Goal: Task Accomplishment & Management: Use online tool/utility

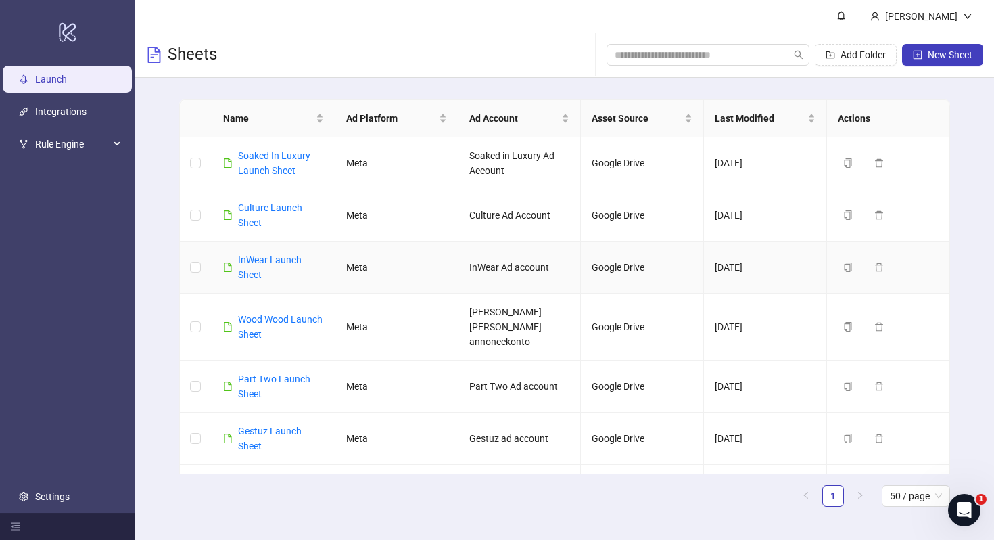
click at [253, 265] on div "InWear Launch Sheet" at bounding box center [281, 267] width 86 height 30
click at [251, 260] on link "InWear Launch Sheet" at bounding box center [270, 267] width 64 height 26
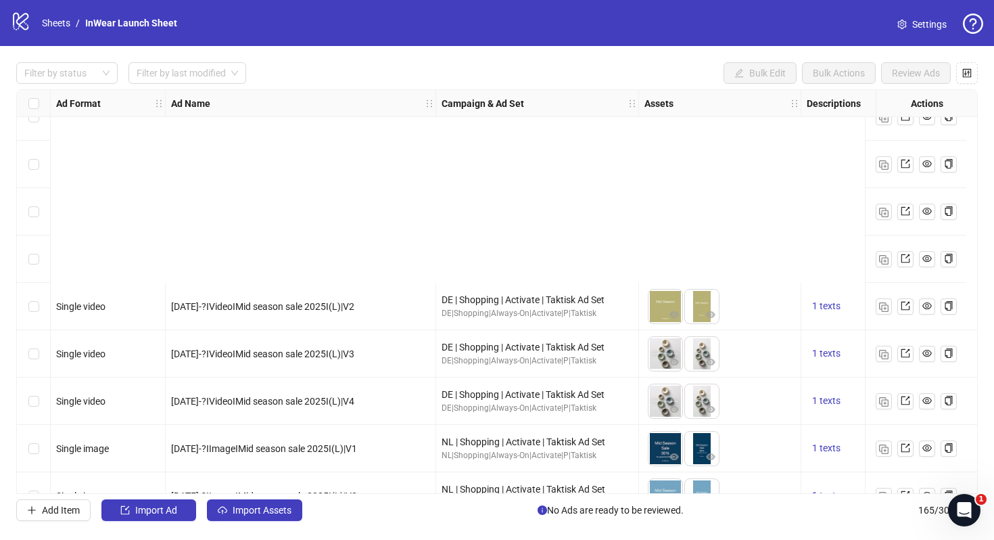
scroll to position [7440, 0]
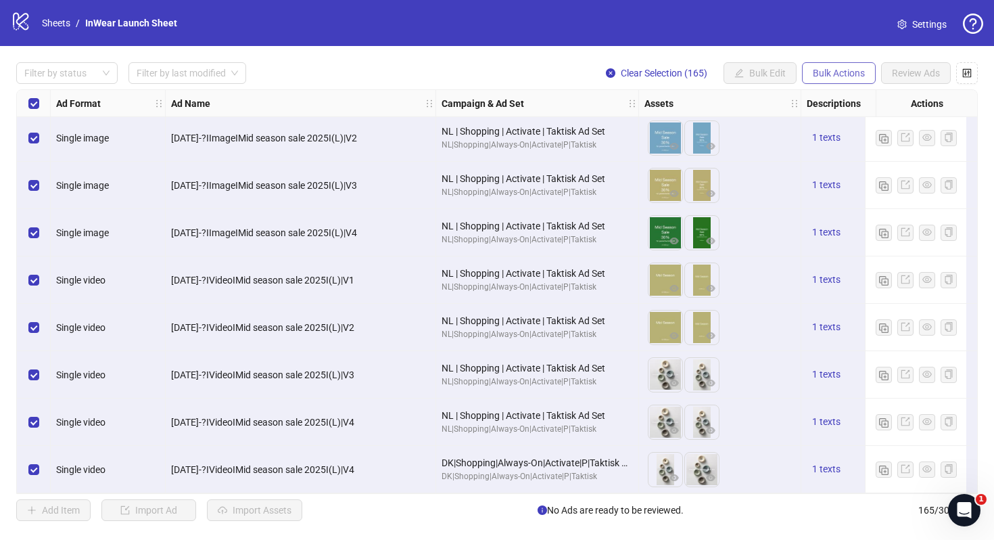
click at [825, 72] on span "Bulk Actions" at bounding box center [839, 73] width 52 height 11
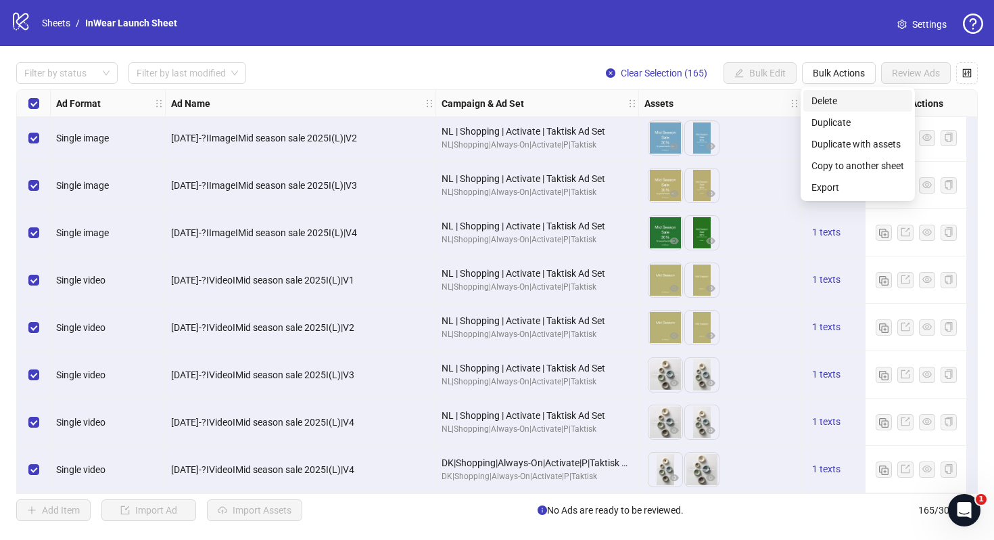
click at [837, 96] on span "Delete" at bounding box center [858, 100] width 93 height 15
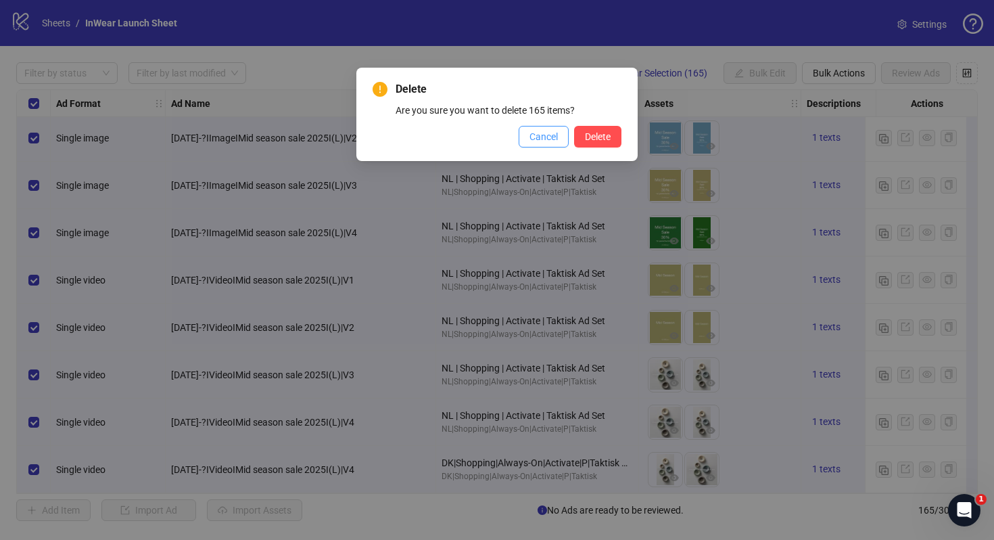
click at [536, 143] on button "Cancel" at bounding box center [544, 137] width 50 height 22
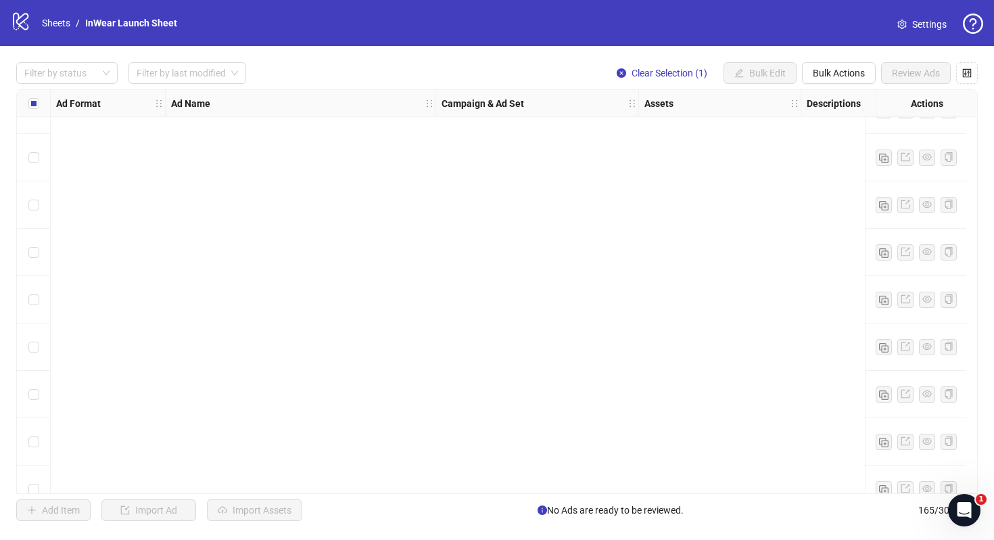
scroll to position [0, 0]
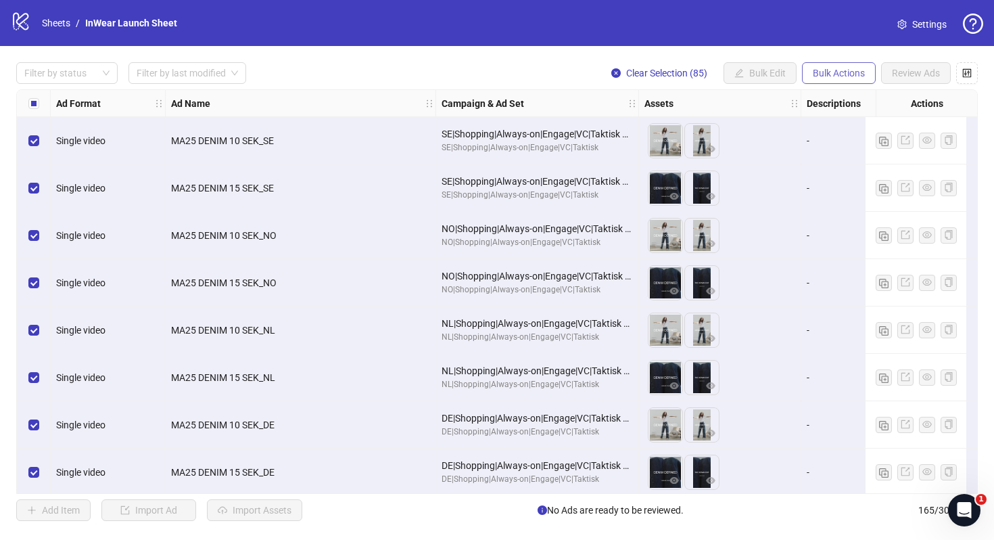
click at [857, 72] on span "Bulk Actions" at bounding box center [839, 73] width 52 height 11
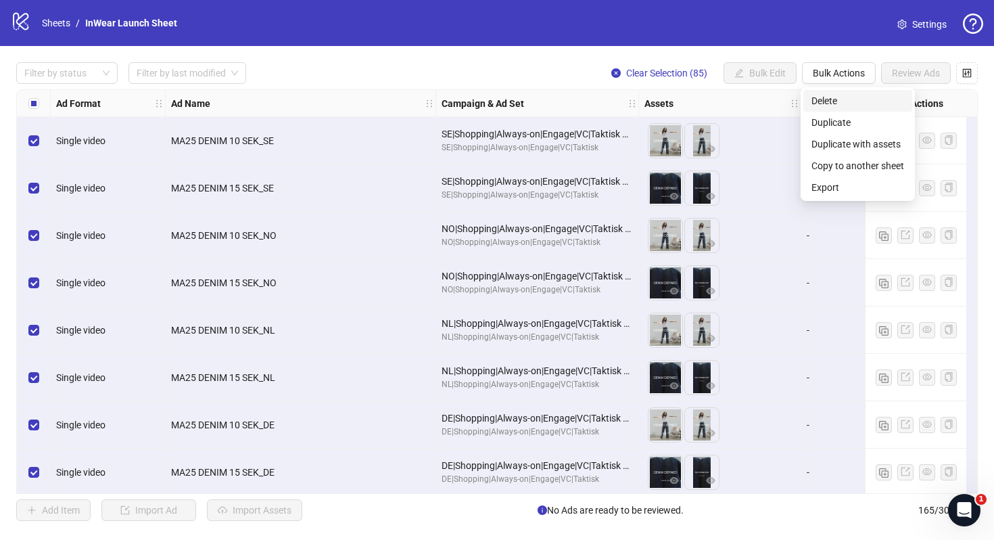
click at [857, 101] on span "Delete" at bounding box center [858, 100] width 93 height 15
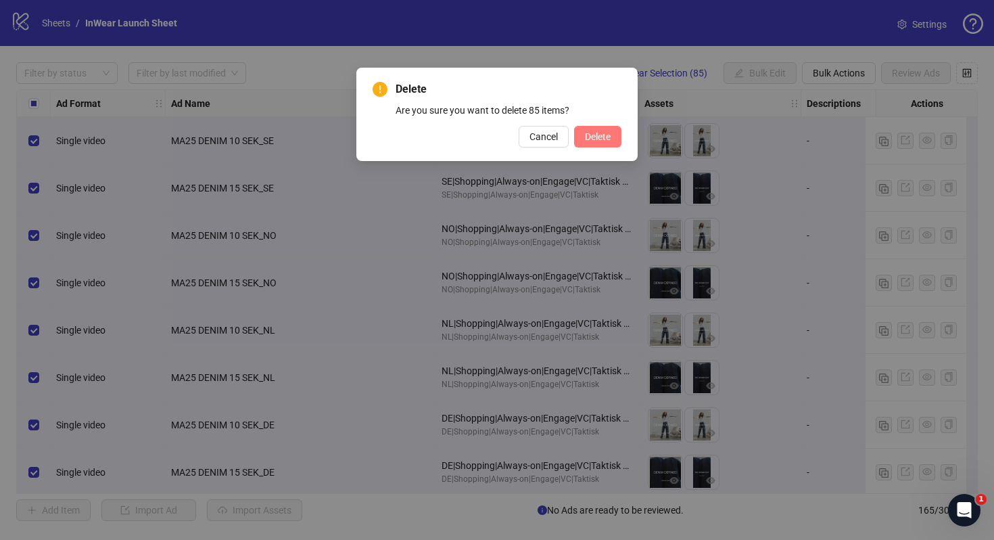
click at [603, 137] on span "Delete" at bounding box center [598, 136] width 26 height 11
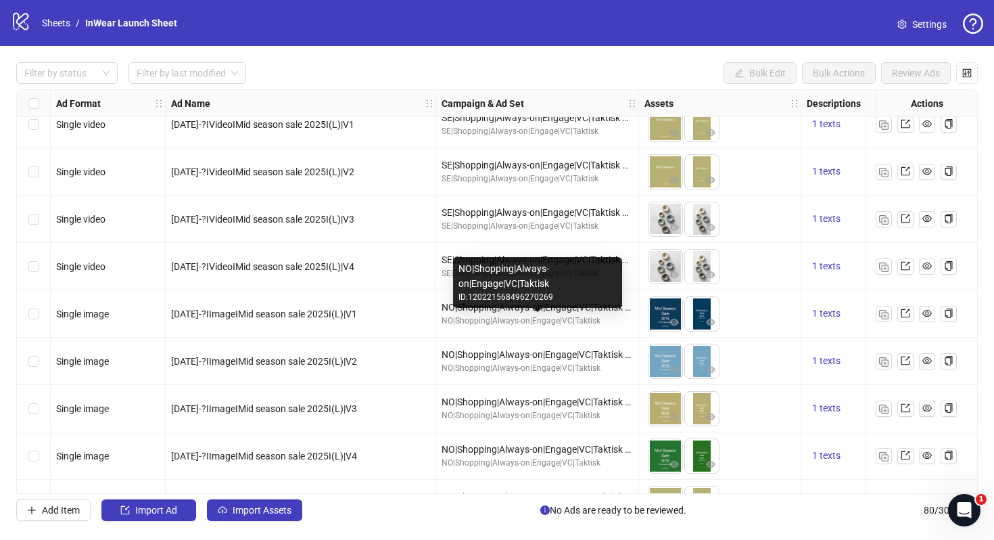
scroll to position [536, 0]
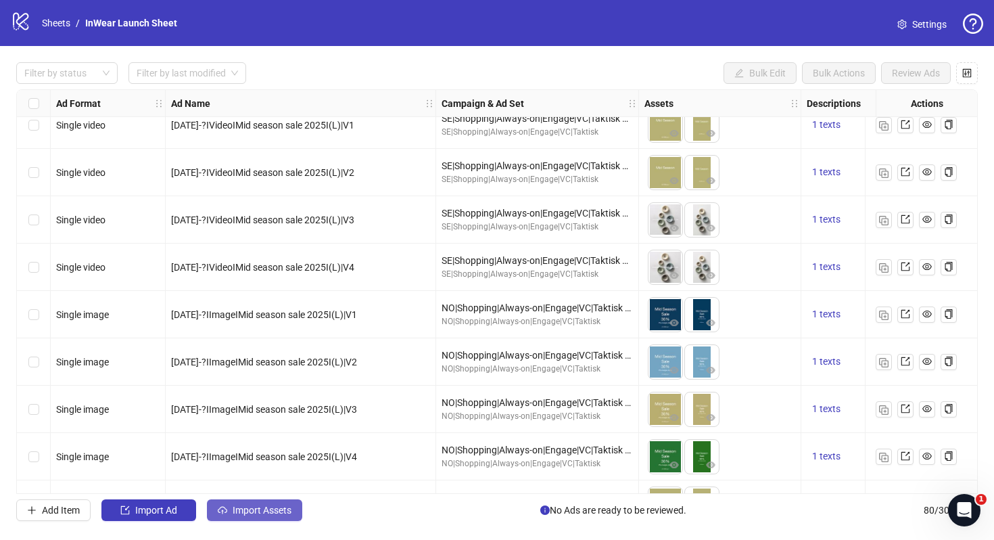
click at [248, 506] on span "Import Assets" at bounding box center [262, 510] width 59 height 11
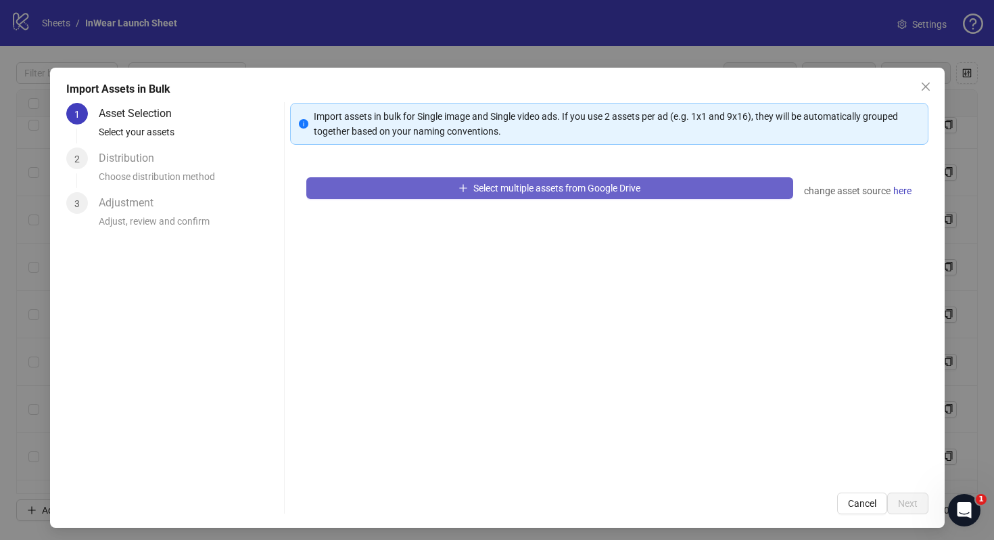
click at [383, 196] on button "Select multiple assets from Google Drive" at bounding box center [549, 188] width 487 height 22
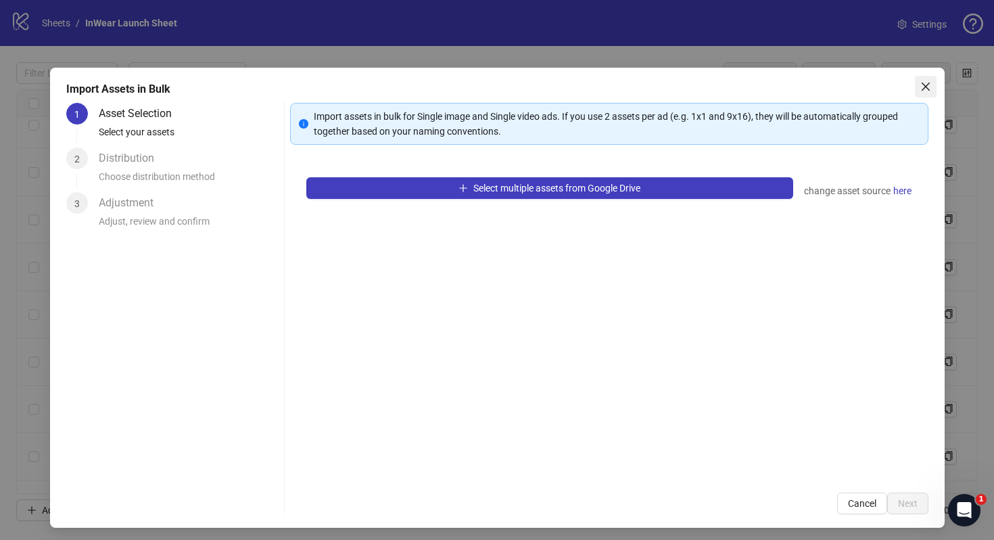
click at [924, 87] on icon "close" at bounding box center [925, 87] width 8 height 8
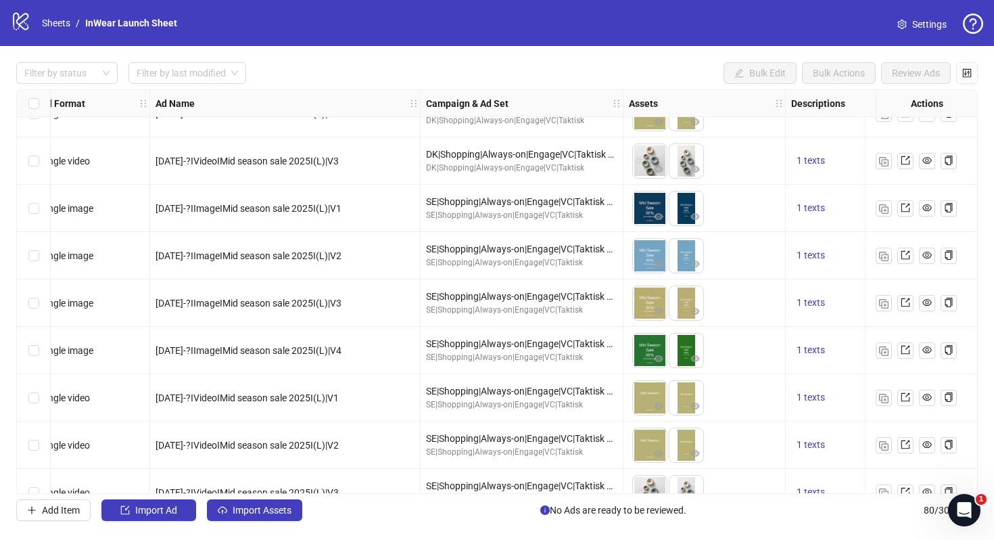
scroll to position [263, 16]
